Goal: Browse casually: Explore the website without a specific task or goal

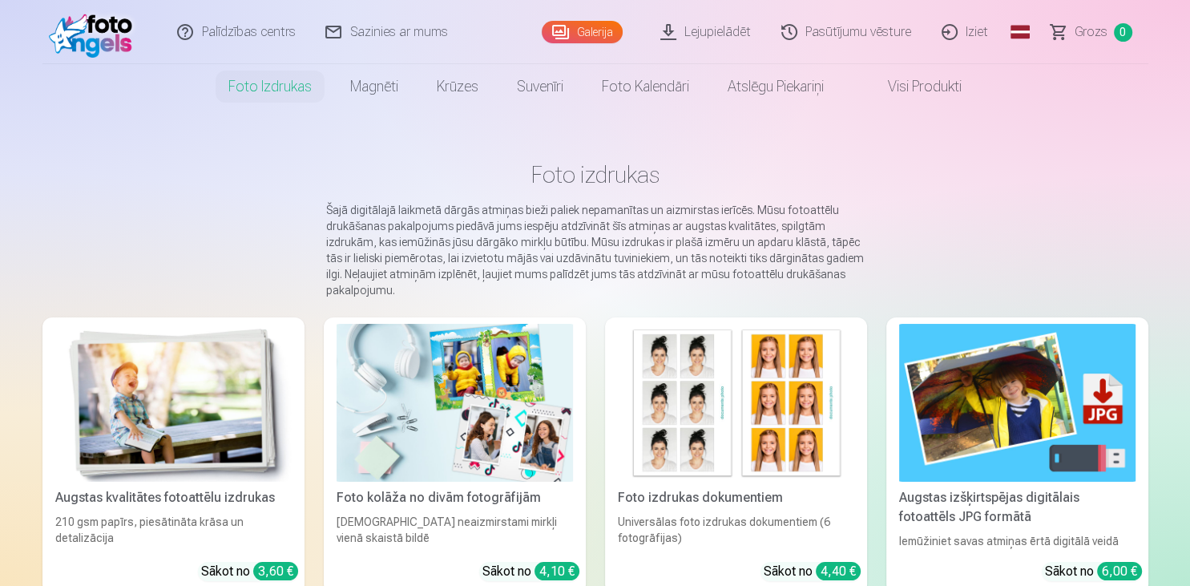
click at [687, 36] on link "Lejupielādēt" at bounding box center [706, 32] width 121 height 64
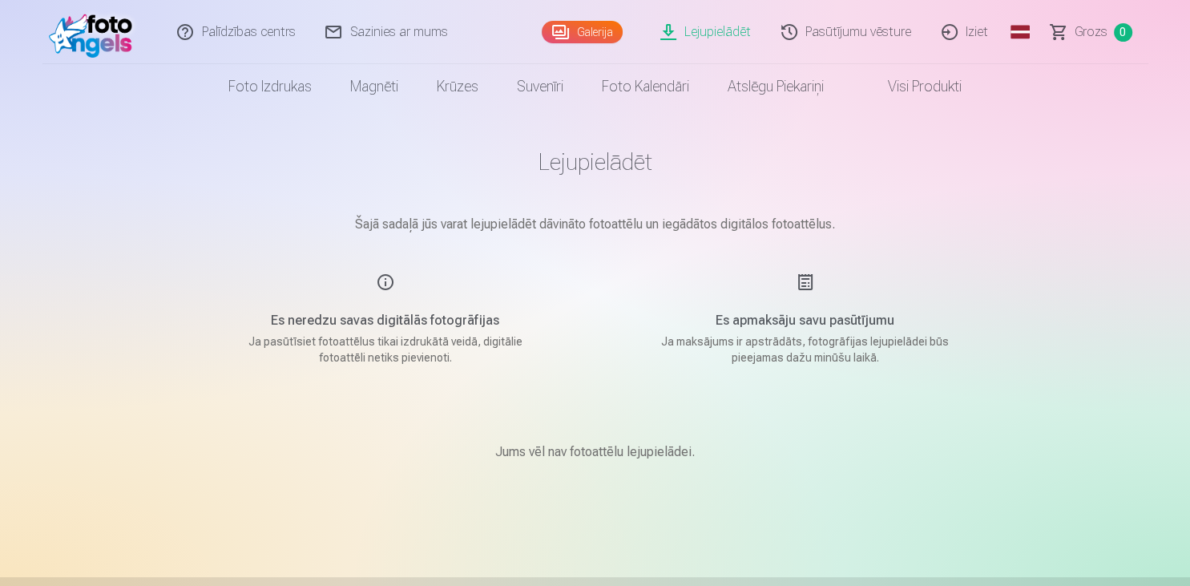
click at [566, 34] on link "Galerija" at bounding box center [582, 32] width 81 height 22
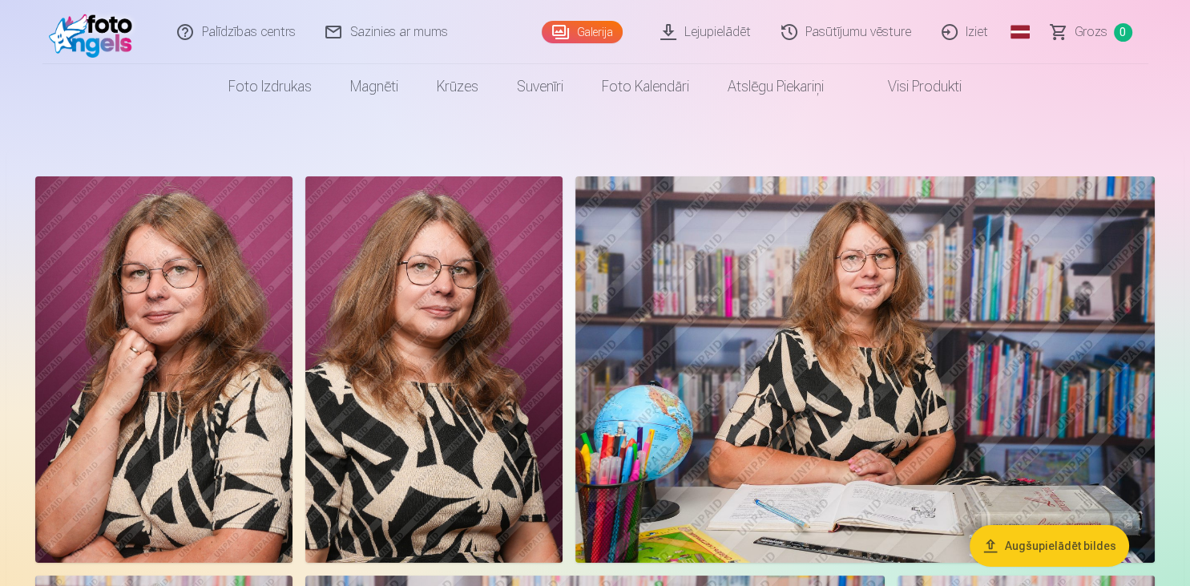
click at [918, 86] on link "Visi produkti" at bounding box center [912, 86] width 138 height 45
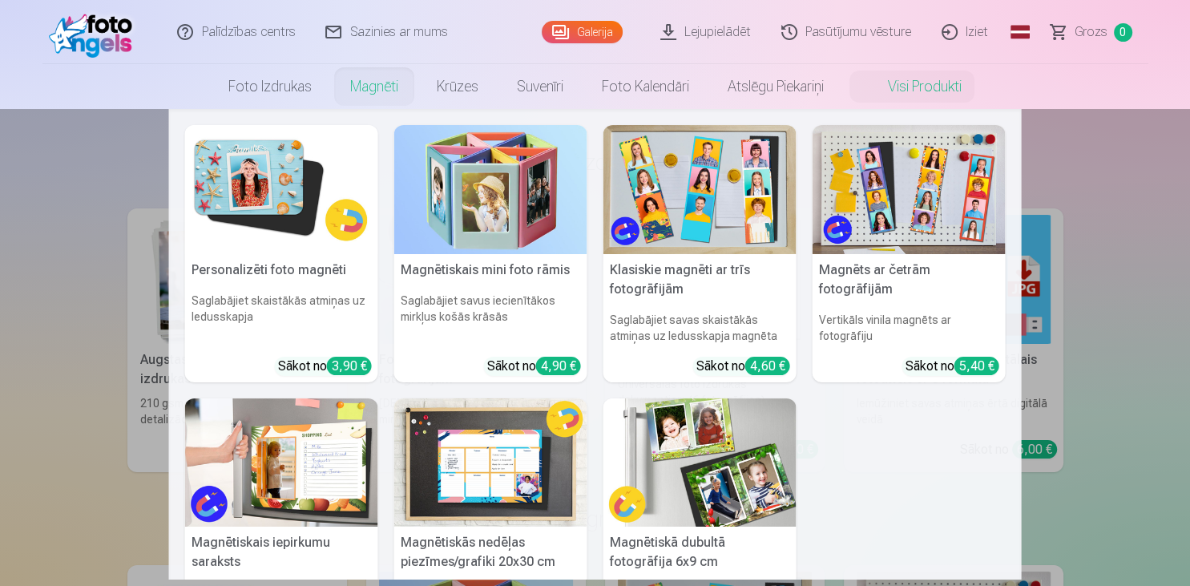
click at [385, 84] on link "Magnēti" at bounding box center [374, 86] width 87 height 45
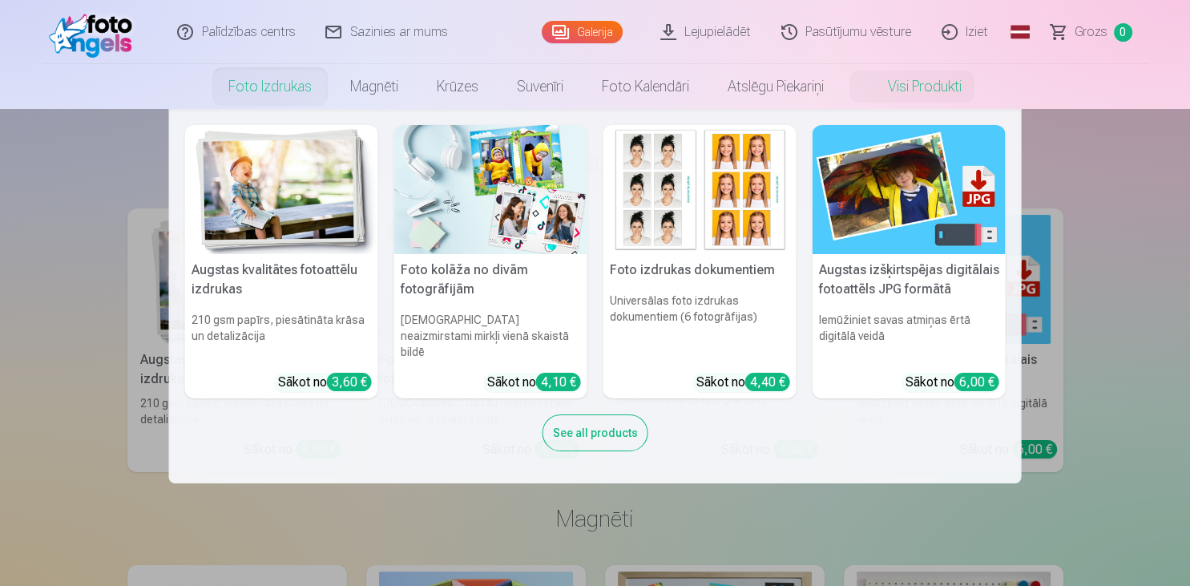
click at [257, 92] on link "Foto izdrukas" at bounding box center [270, 86] width 122 height 45
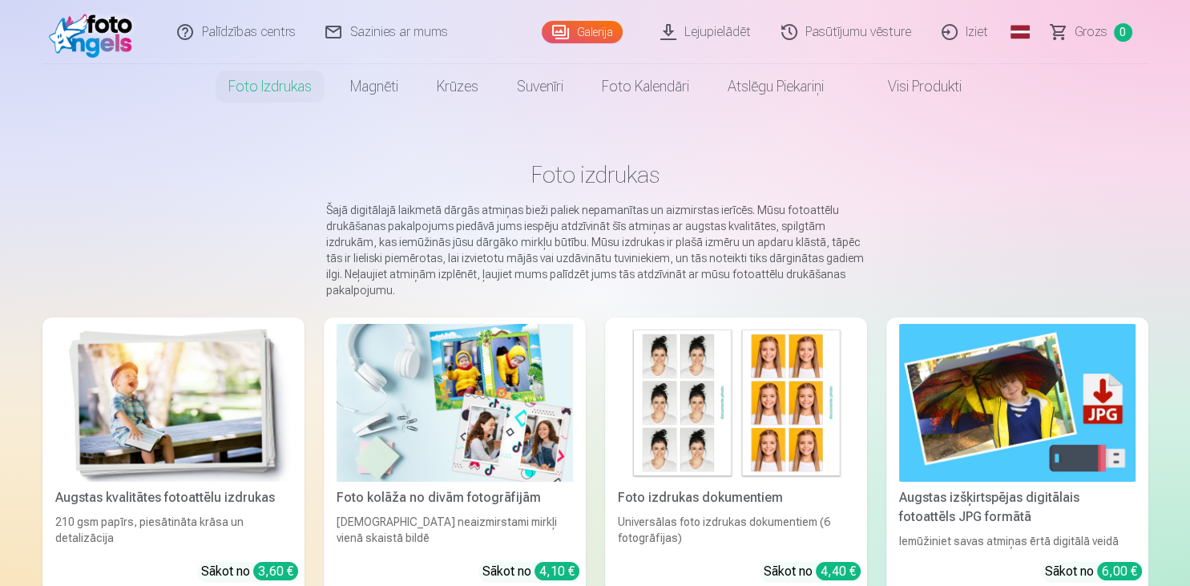
click at [1024, 30] on link "Global" at bounding box center [1020, 32] width 32 height 64
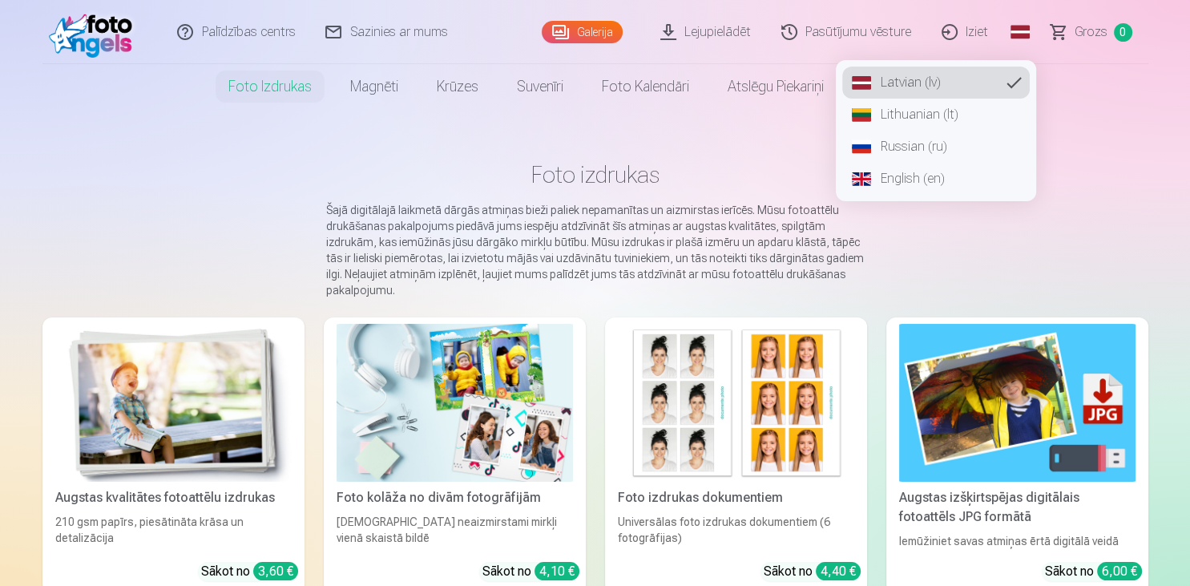
click at [1054, 139] on main "Foto izdrukas Šajā digitālajā laikmetā dārgās atmiņas bieži paliek nepamanītas …" at bounding box center [595, 380] width 1106 height 543
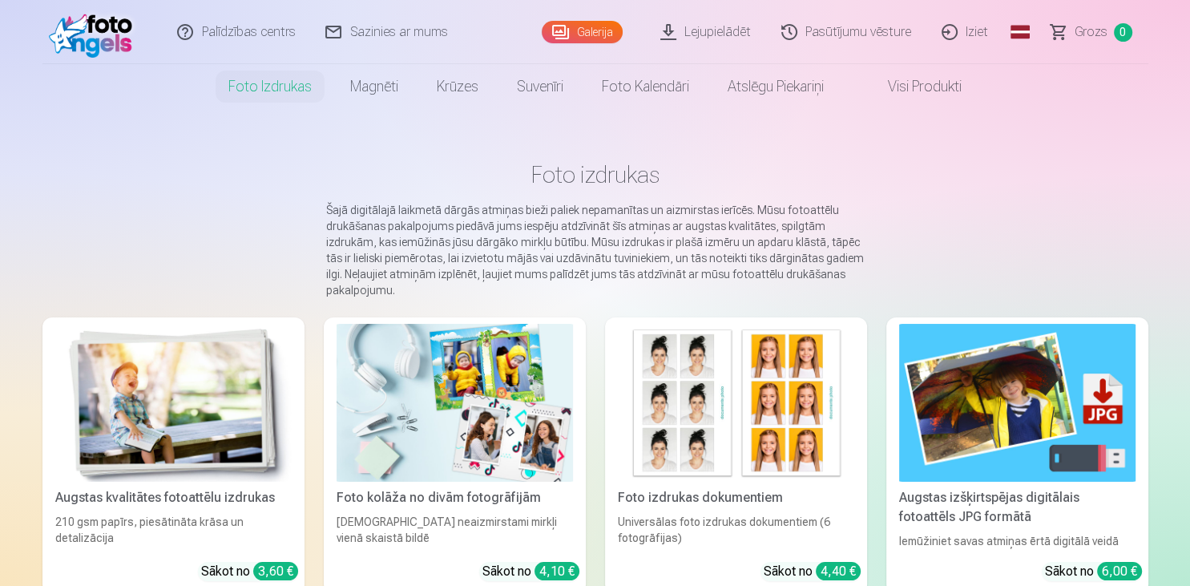
click at [709, 26] on link "Lejupielādēt" at bounding box center [706, 32] width 121 height 64
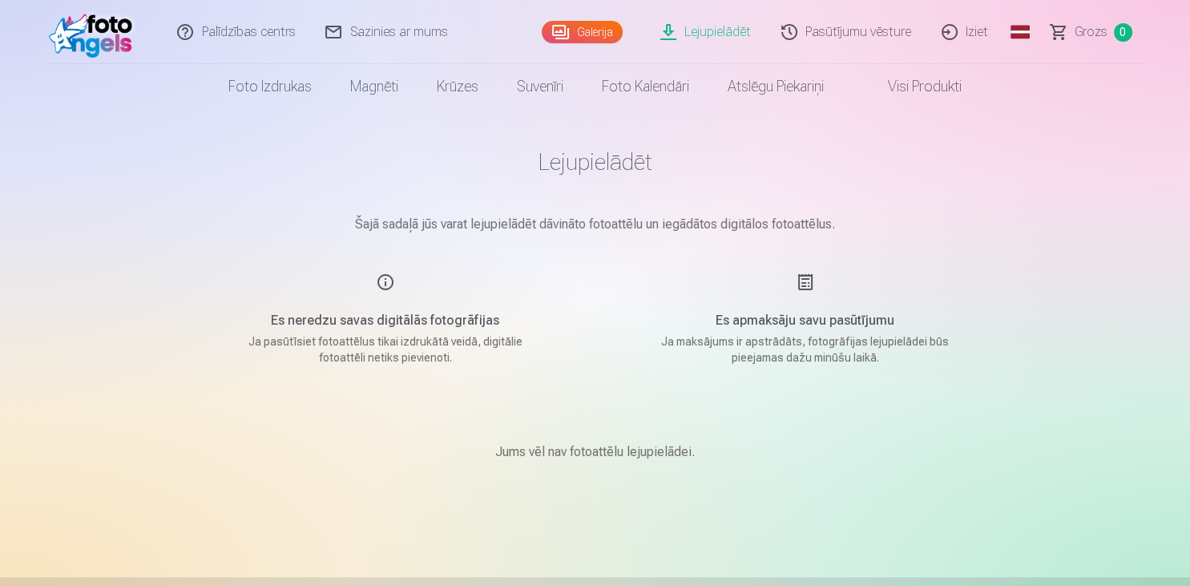
click at [544, 35] on div "Palīdzības centrs Sazinies ar mums Galerija Lejupielādēt Pasūtījumu vēsture Izi…" at bounding box center [595, 32] width 1106 height 64
click at [566, 29] on link "Galerija" at bounding box center [582, 32] width 81 height 22
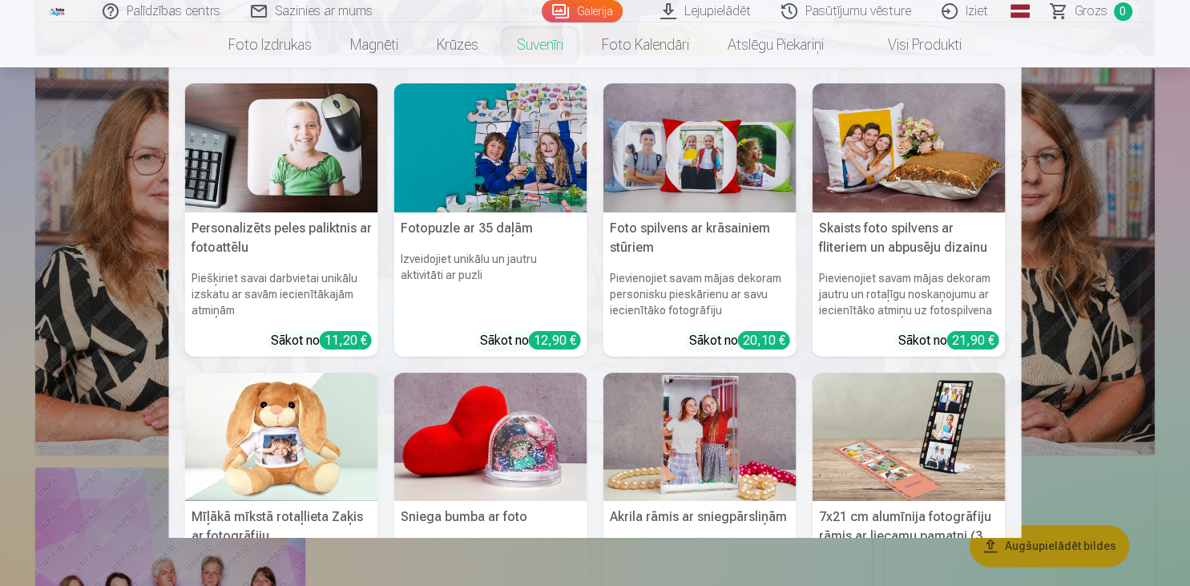
scroll to position [84, 0]
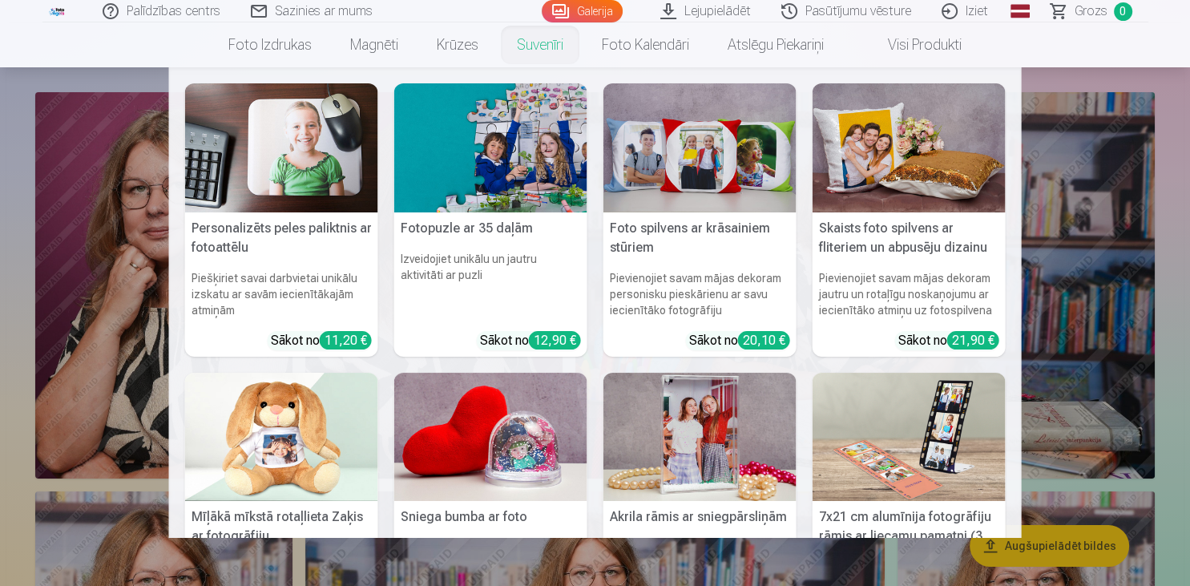
click at [1062, 142] on nav "Personalizēts peles paliktnis ar fotoattēlu Piešķiriet savai darbvietai unikālu…" at bounding box center [595, 302] width 1190 height 471
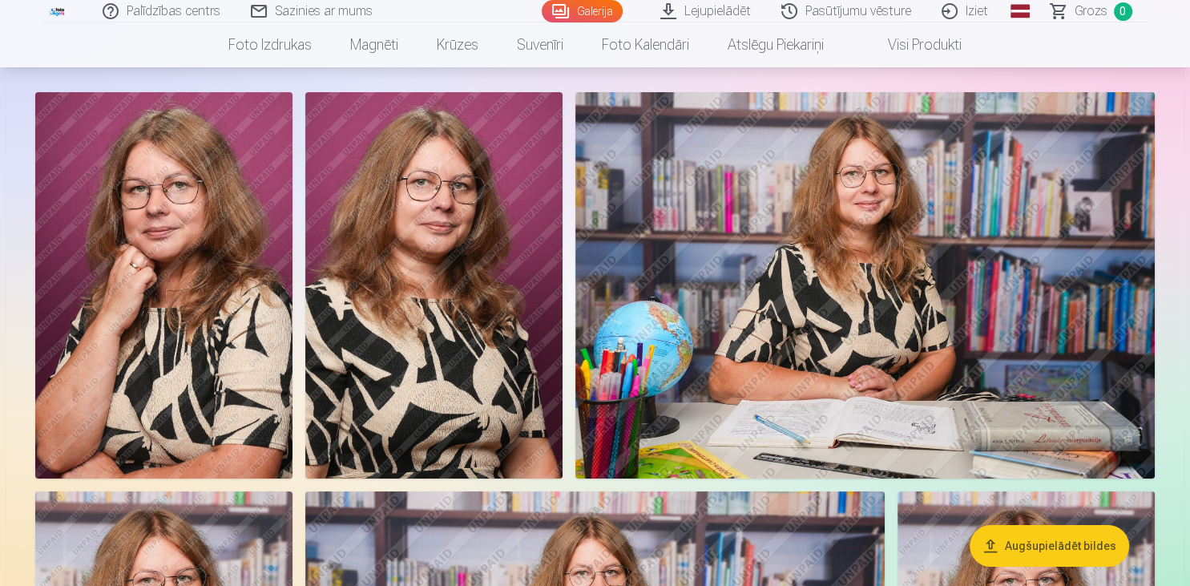
click at [1103, 120] on img at bounding box center [866, 285] width 580 height 386
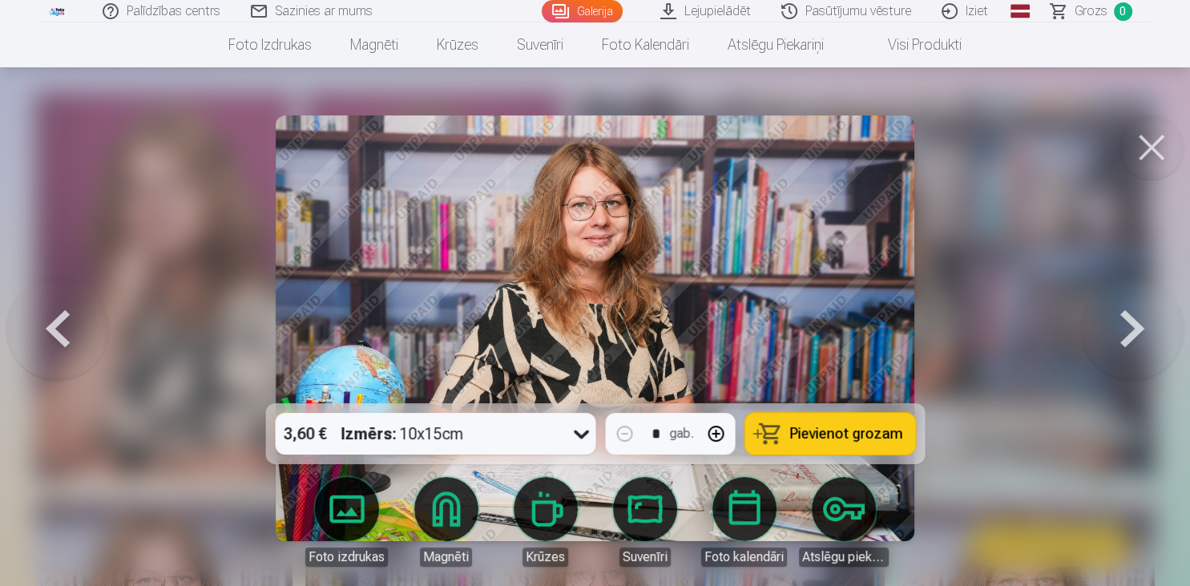
click at [1156, 146] on button at bounding box center [1152, 147] width 64 height 64
